Goal: Task Accomplishment & Management: Manage account settings

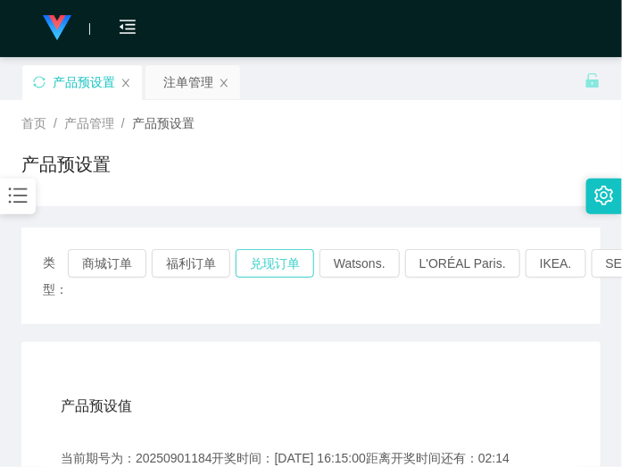
click at [269, 268] on button "兑现订单" at bounding box center [274, 263] width 78 height 29
click at [290, 260] on button "兑现订单" at bounding box center [274, 263] width 78 height 29
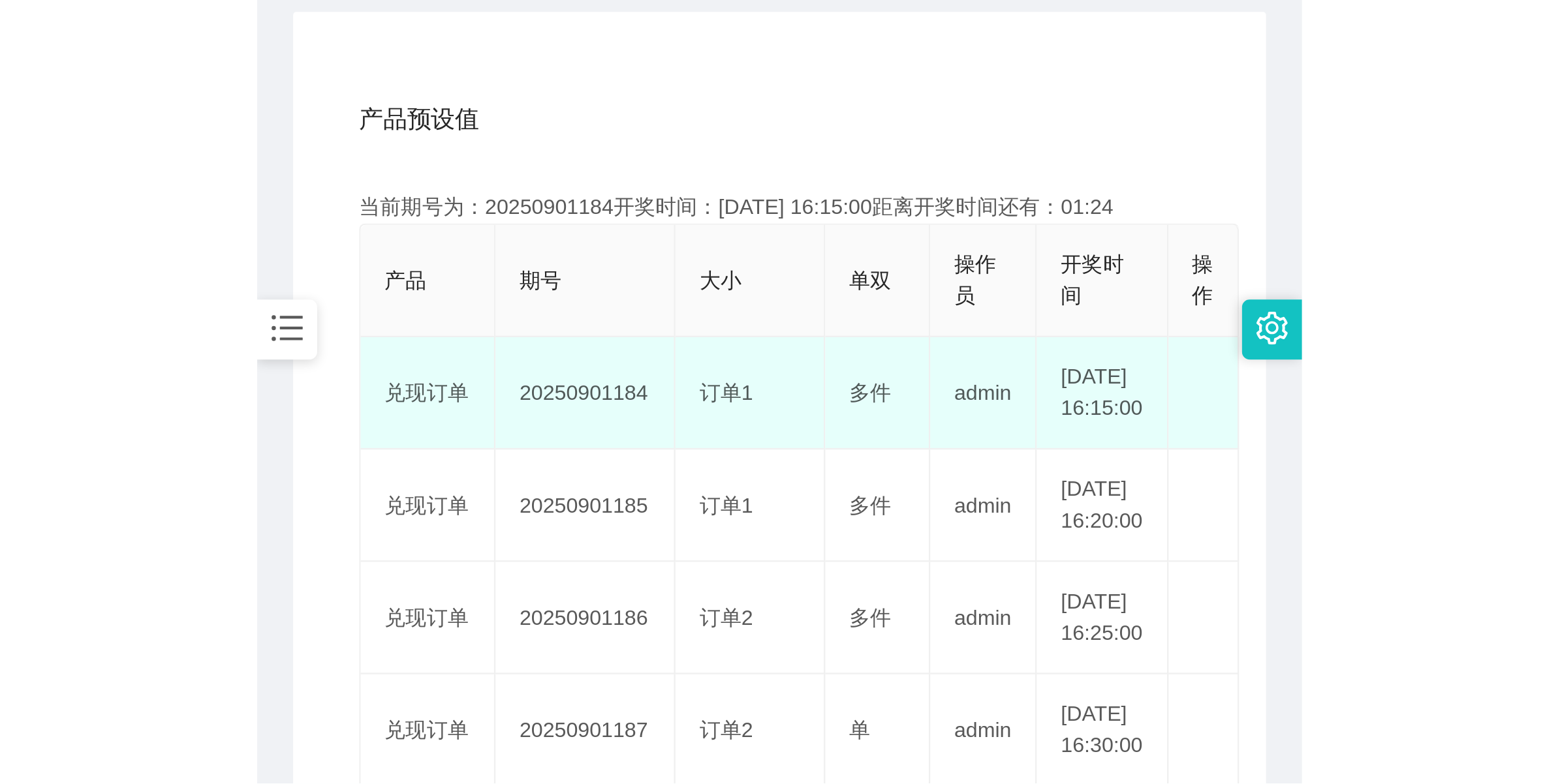
scroll to position [326, 0]
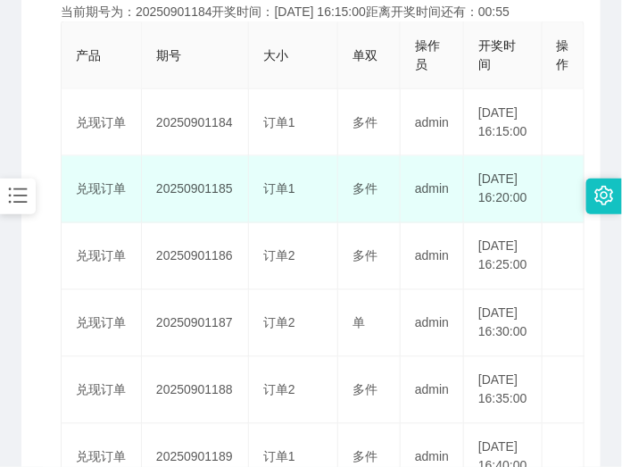
click at [202, 216] on td "20250901185" at bounding box center [195, 189] width 107 height 67
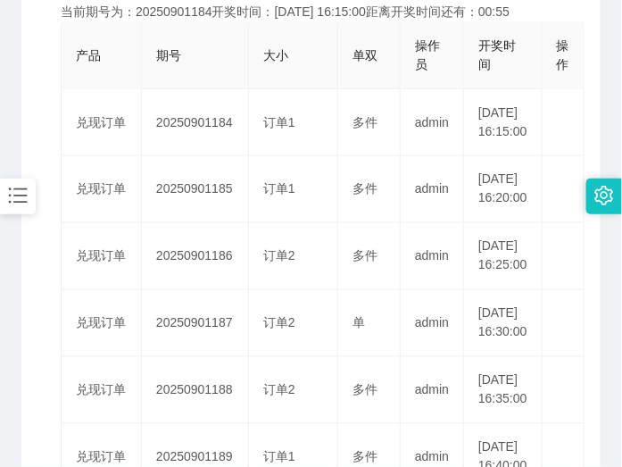
copy td "20250901185"
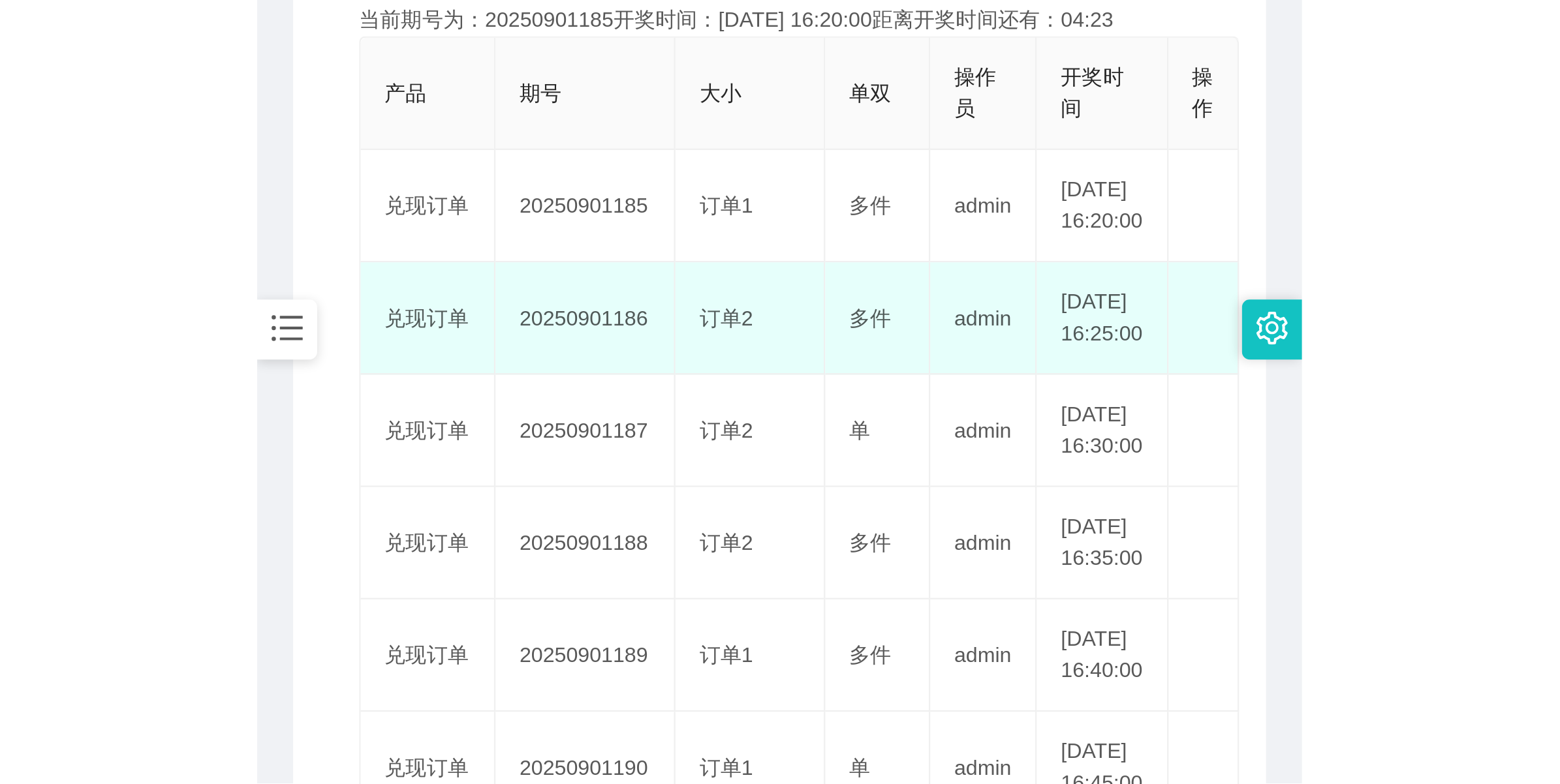
scroll to position [47, 0]
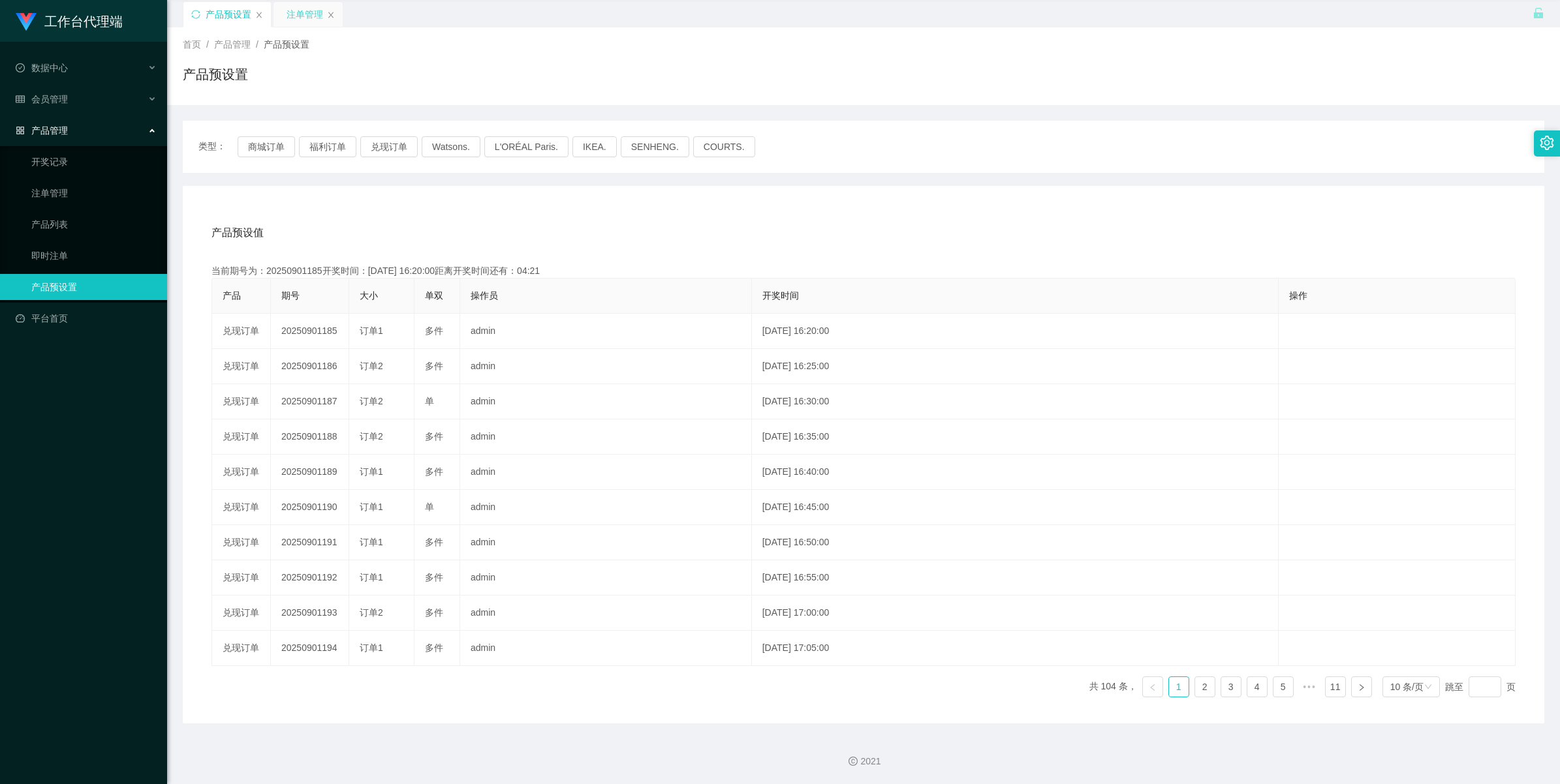
click at [304, 16] on div "注单管理" at bounding box center [305, 15] width 37 height 25
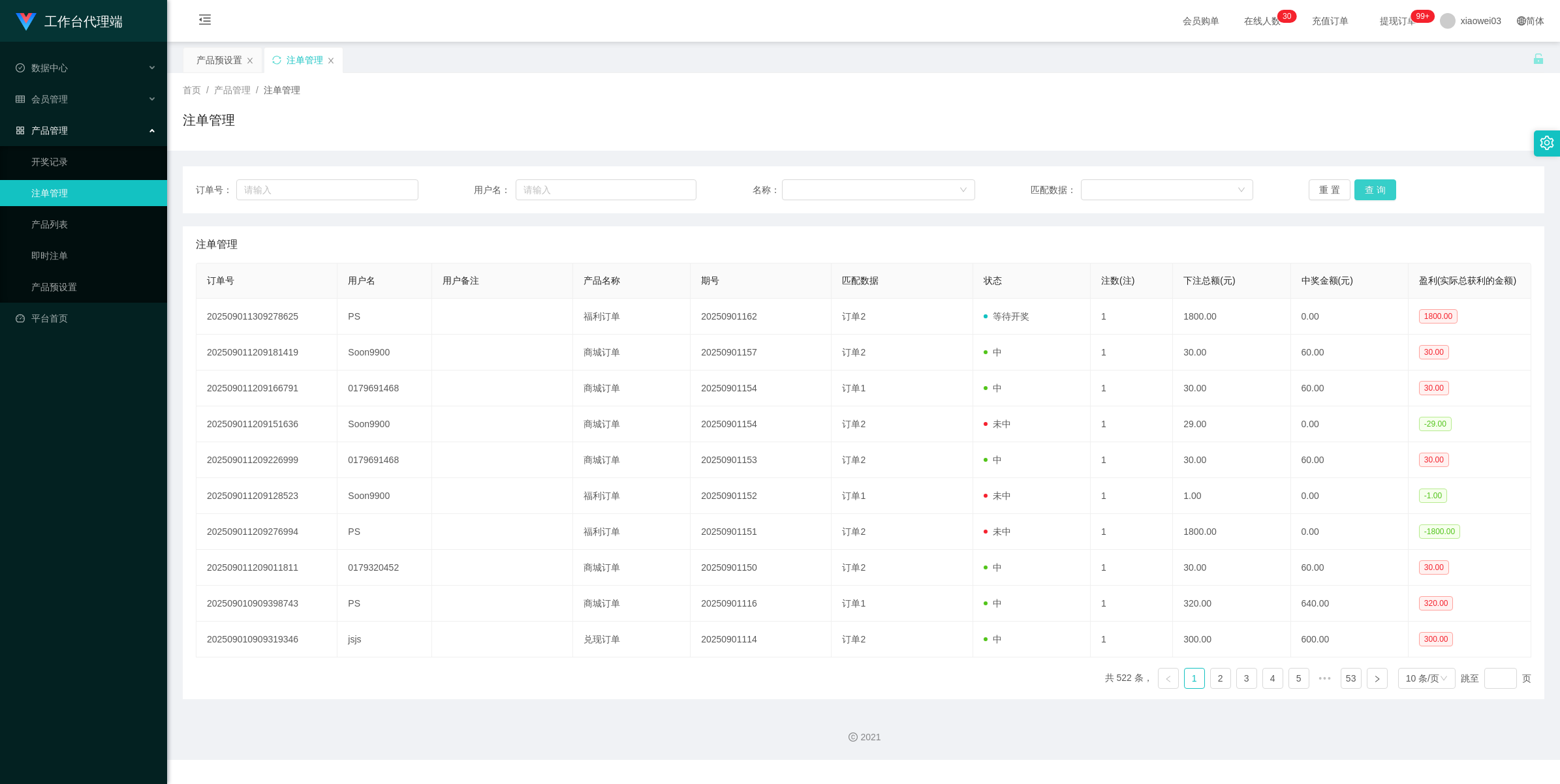
click at [454, 193] on button "查 询" at bounding box center [1375, 189] width 42 height 21
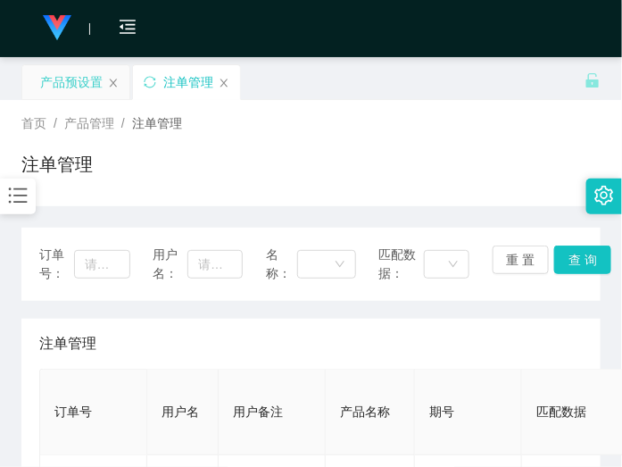
click at [71, 86] on div "产品预设置" at bounding box center [71, 82] width 62 height 34
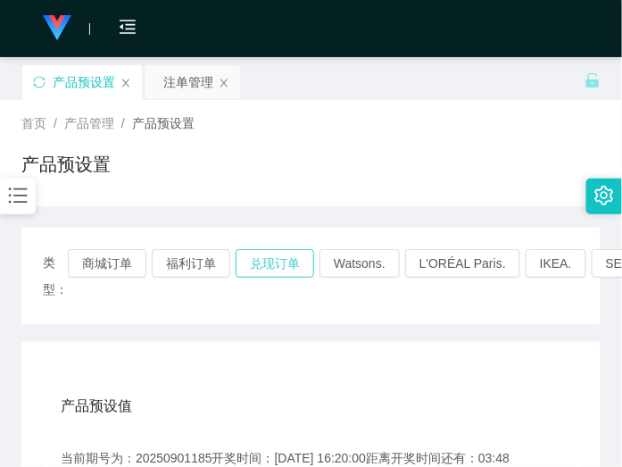
click at [265, 268] on button "兑现订单" at bounding box center [274, 263] width 78 height 29
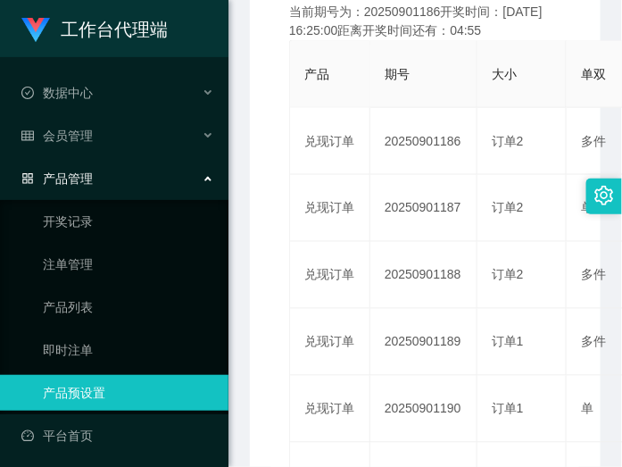
scroll to position [64, 0]
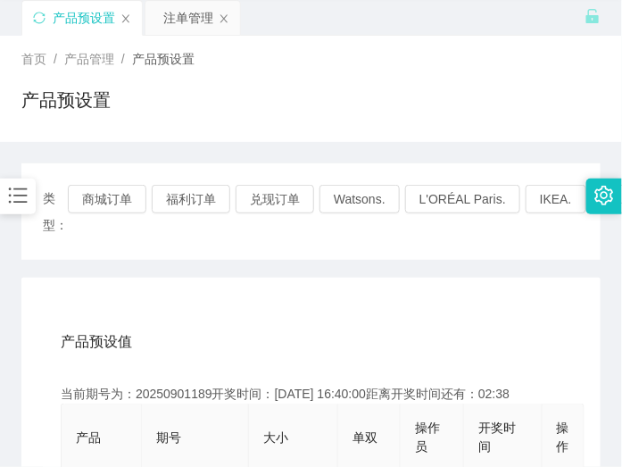
drag, startPoint x: 264, startPoint y: 244, endPoint x: 203, endPoint y: 219, distance: 65.6
click at [264, 245] on div "类型： 商城订单 福利订单 兑现订单 Watsons. L'ORÉAL Paris. IKEA. [GEOGRAPHIC_DATA]. COURTS." at bounding box center [310, 211] width 579 height 96
click at [130, 194] on button "商城订单" at bounding box center [107, 199] width 78 height 29
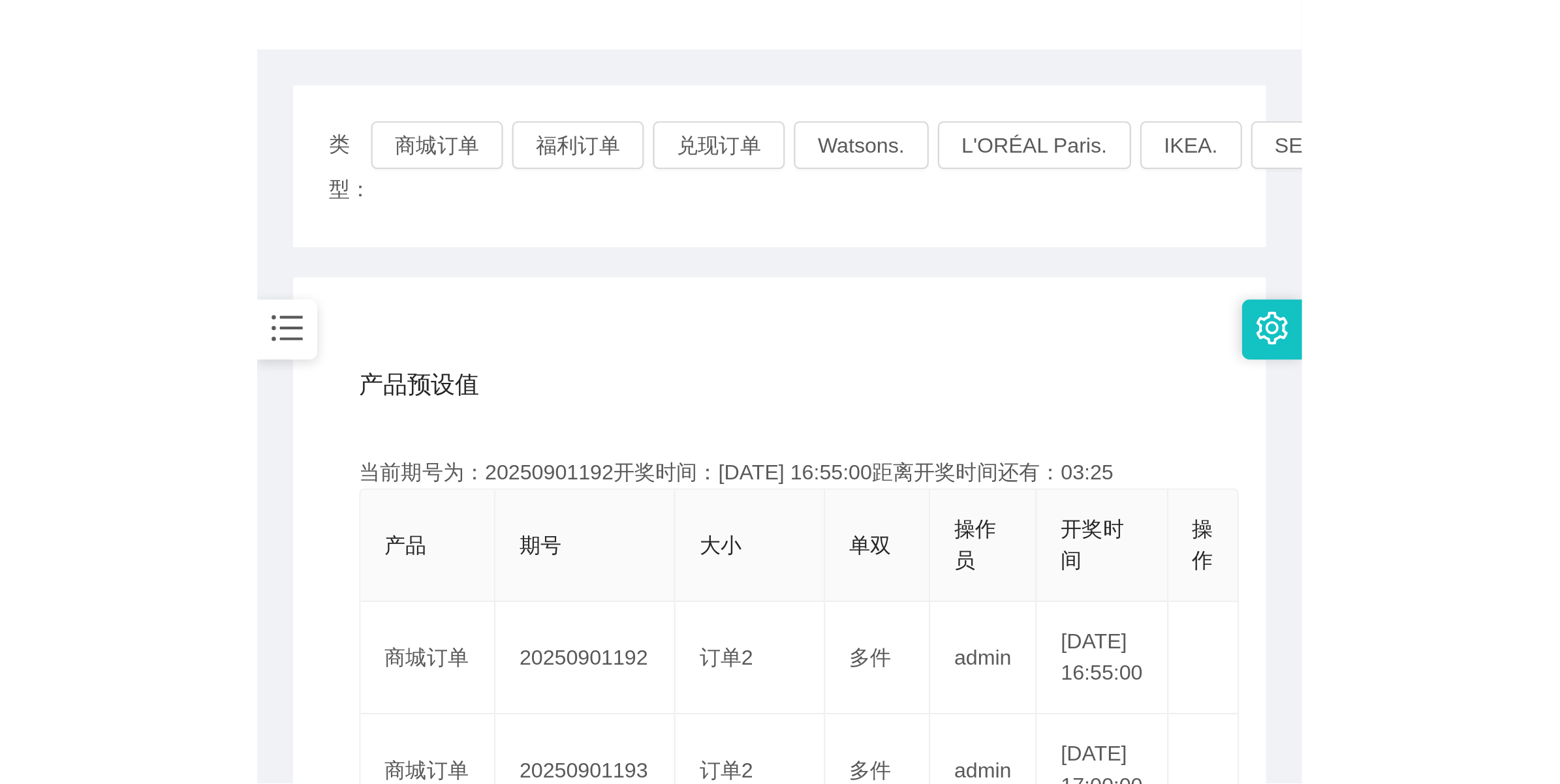
scroll to position [210, 0]
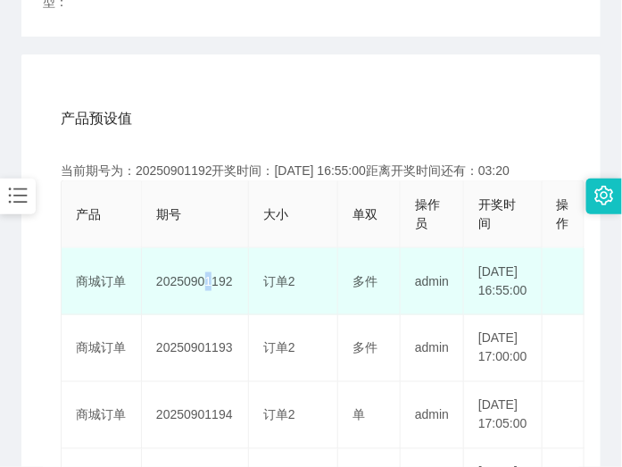
click at [202, 291] on td "20250901192" at bounding box center [195, 281] width 107 height 67
click at [192, 288] on td "20250901192" at bounding box center [195, 281] width 107 height 67
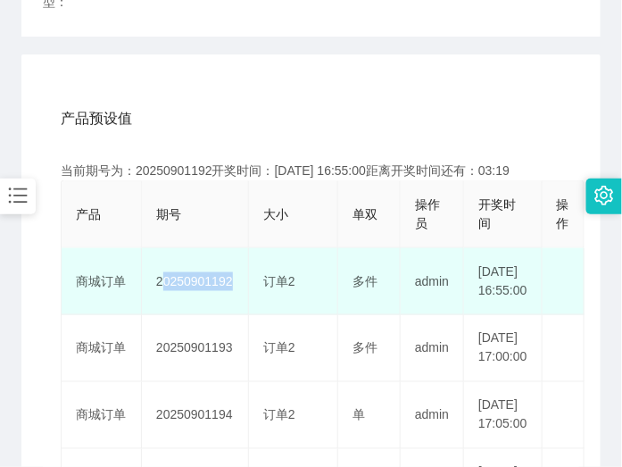
copy td "20250901192"
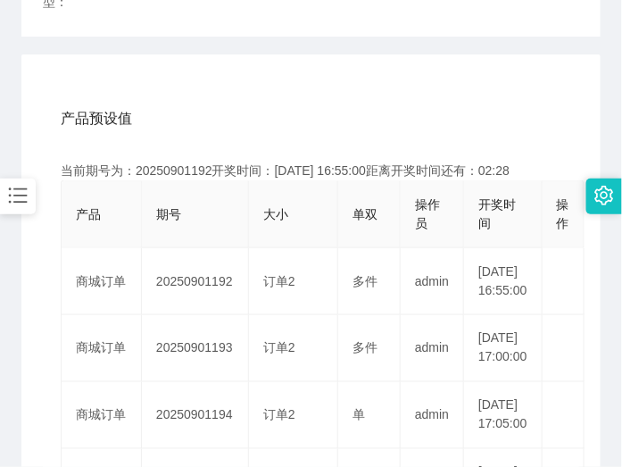
drag, startPoint x: 495, startPoint y: 87, endPoint x: 562, endPoint y: 27, distance: 89.7
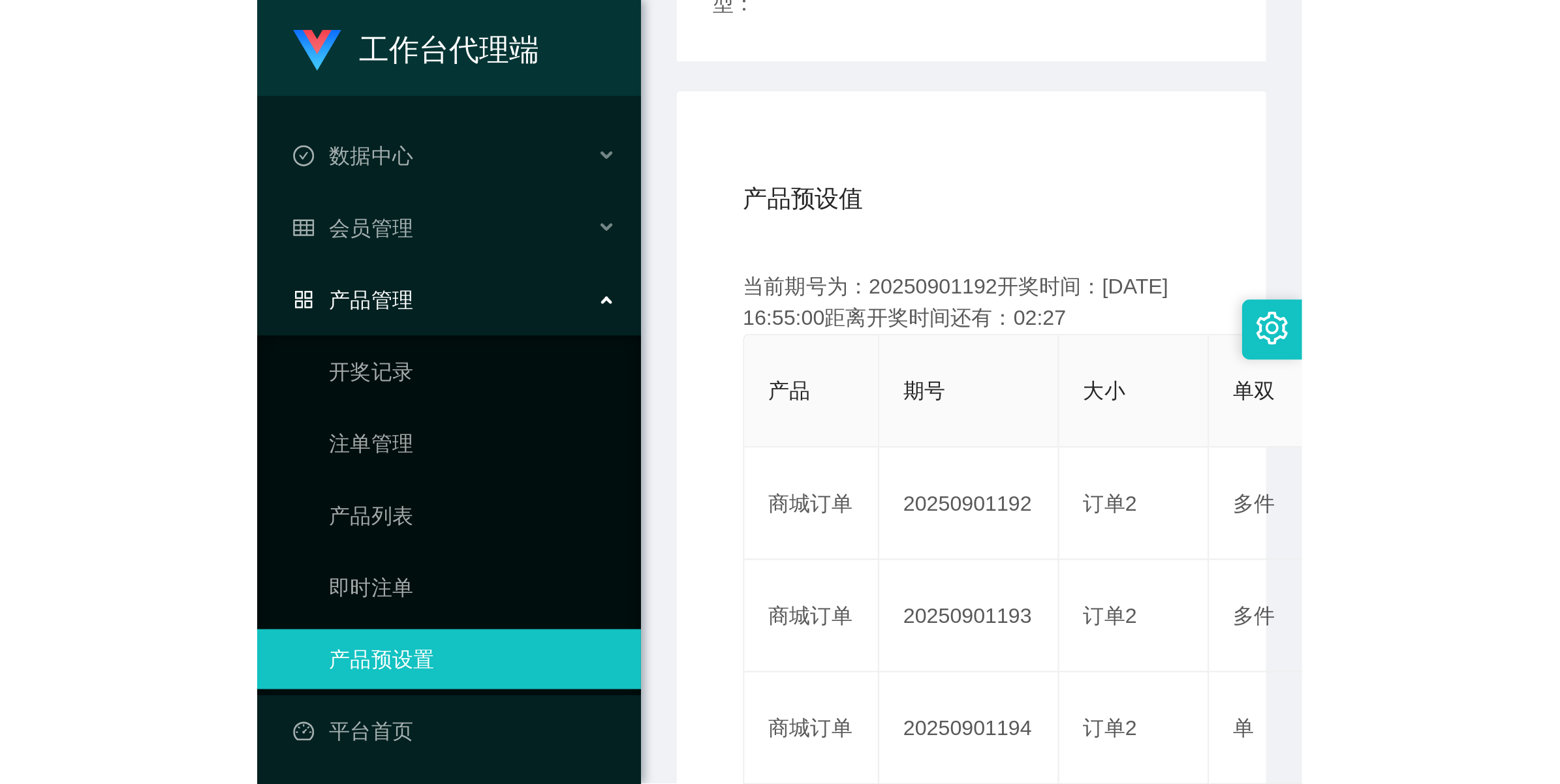
scroll to position [47, 0]
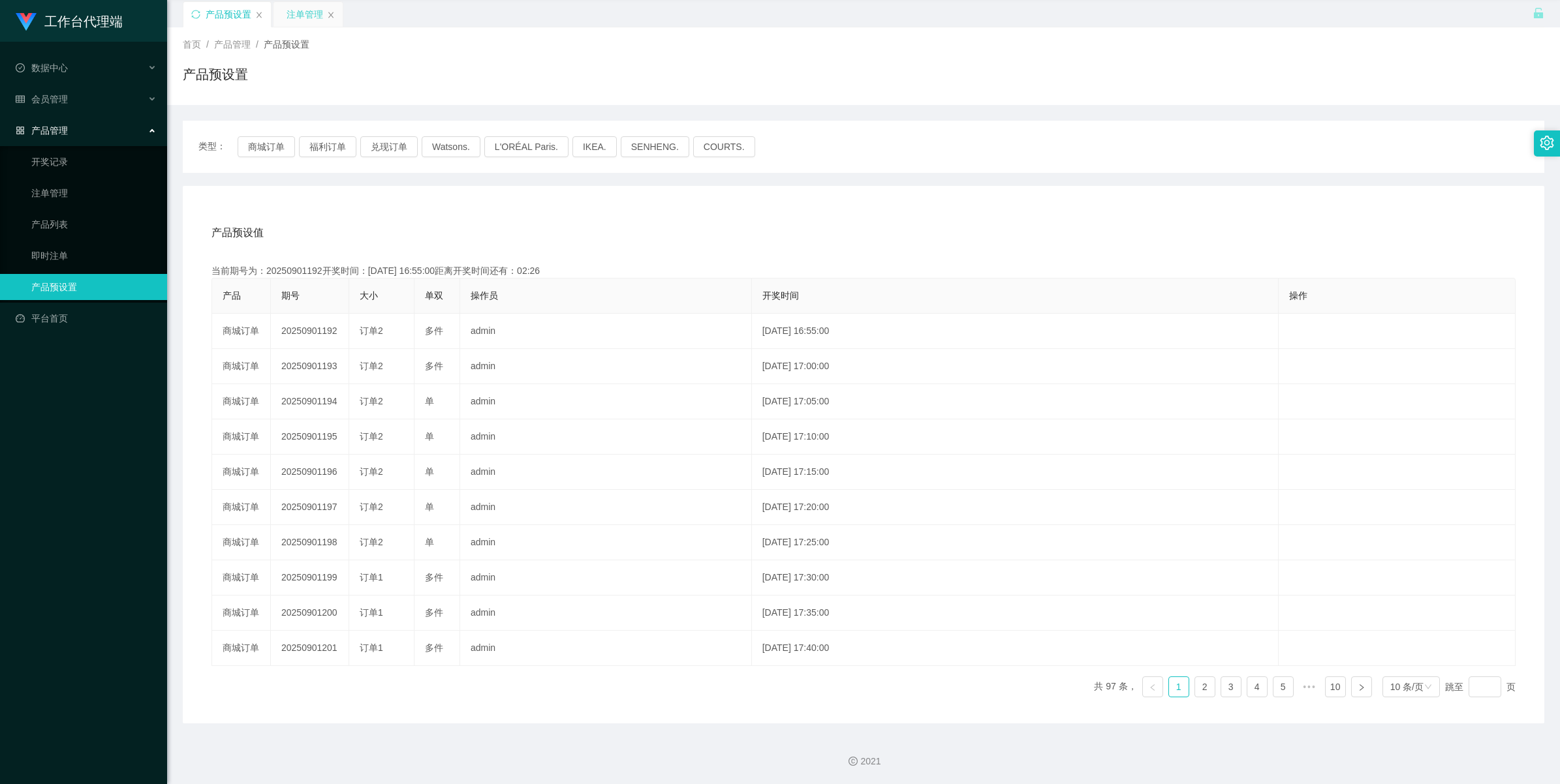
click at [329, 5] on div "注单管理" at bounding box center [308, 15] width 70 height 25
click at [313, 16] on div "注单管理" at bounding box center [305, 15] width 37 height 25
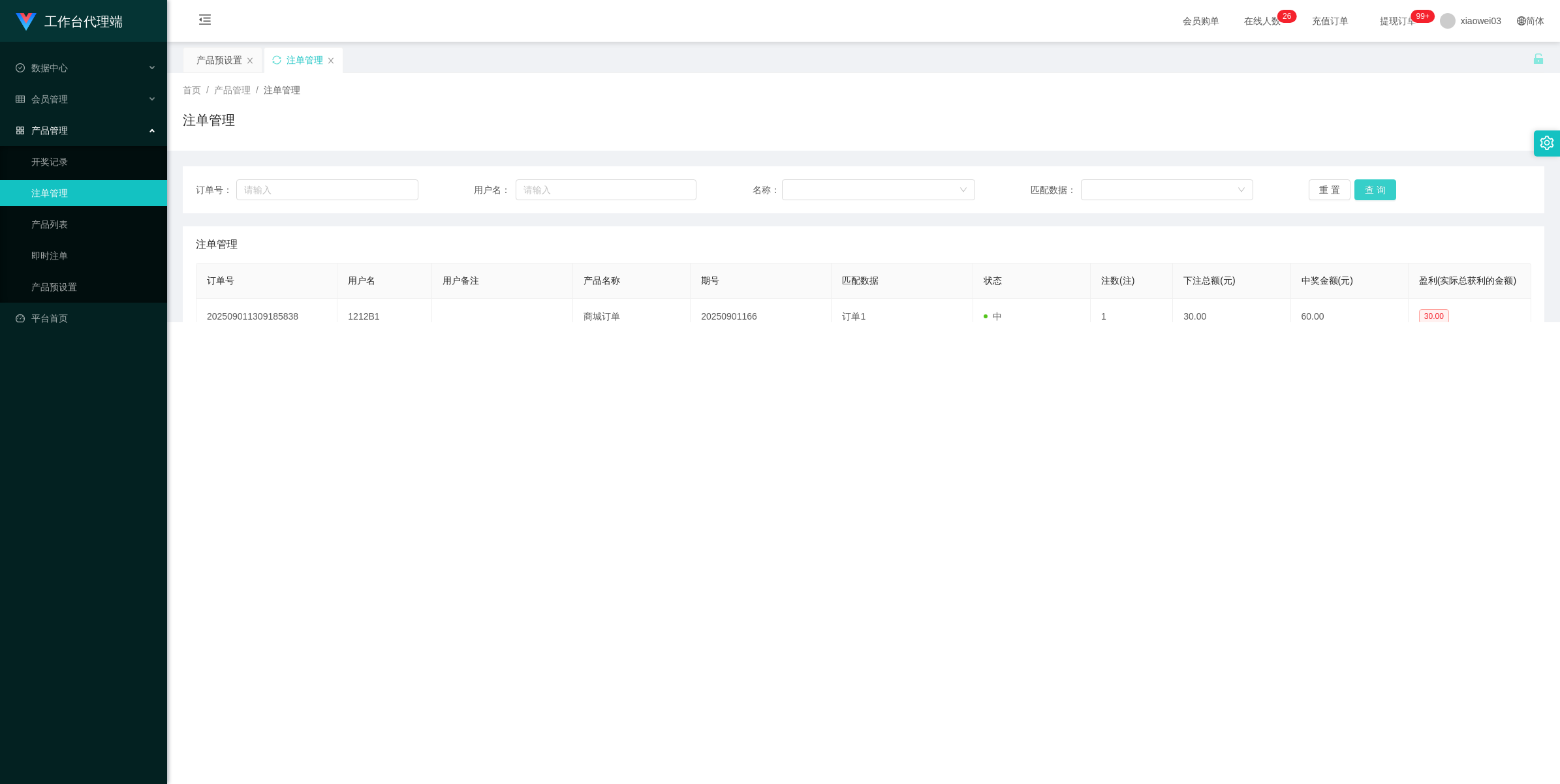
click at [454, 191] on button "查 询" at bounding box center [1375, 189] width 42 height 21
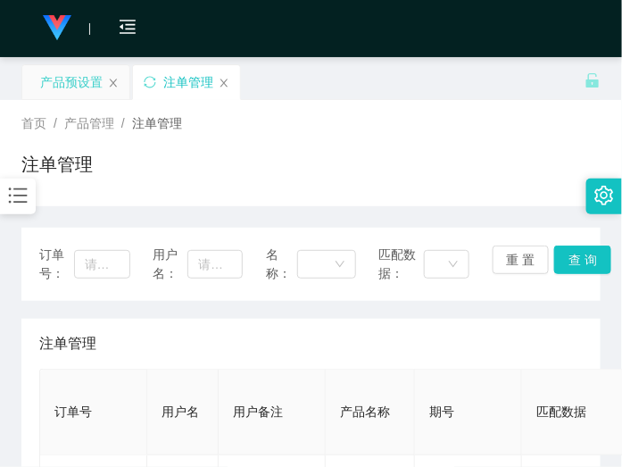
click at [80, 80] on div "产品预设置" at bounding box center [71, 82] width 62 height 34
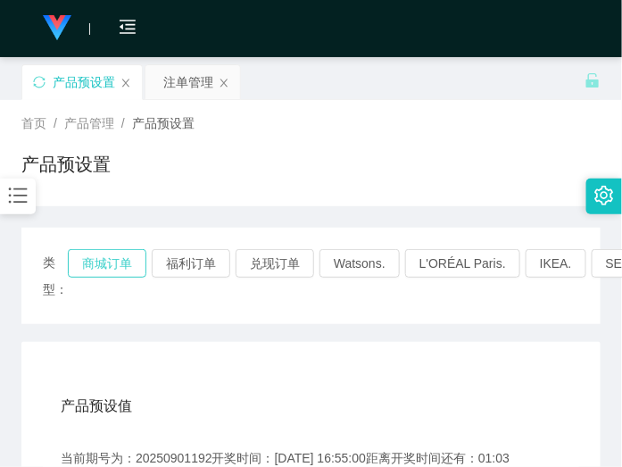
click at [107, 263] on button "商城订单" at bounding box center [107, 263] width 78 height 29
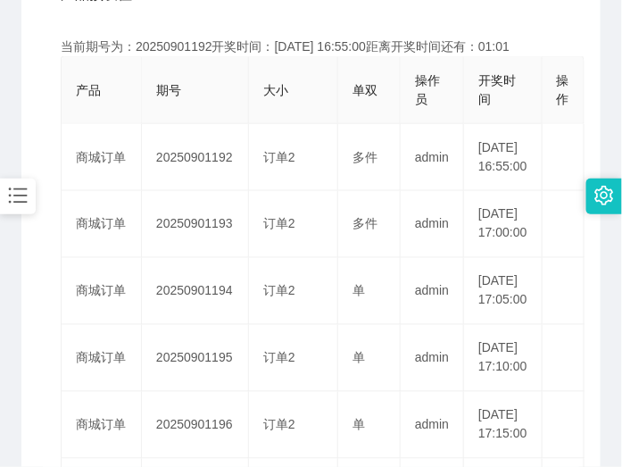
scroll to position [446, 0]
